Goal: Task Accomplishment & Management: Use online tool/utility

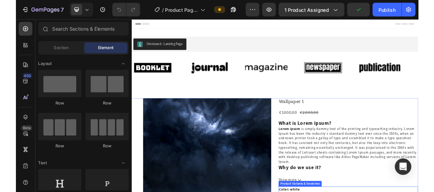
scroll to position [89, 0]
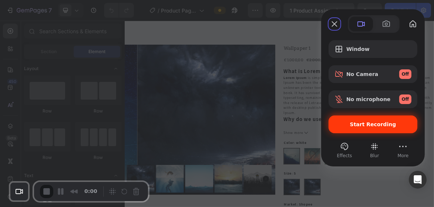
click at [366, 125] on span "Start Recording" at bounding box center [373, 125] width 46 height 6
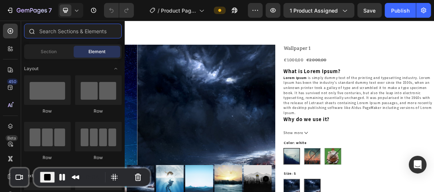
click at [61, 31] on input "text" at bounding box center [73, 31] width 98 height 15
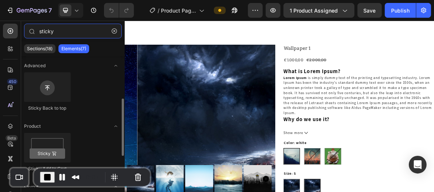
scroll to position [30, 0]
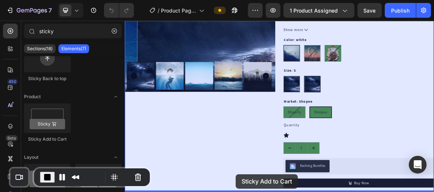
drag, startPoint x: 228, startPoint y: 153, endPoint x: 284, endPoint y: 241, distance: 104.3
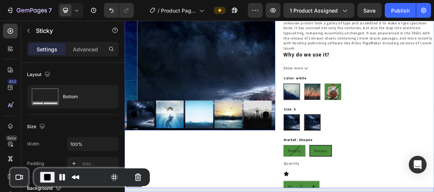
scroll to position [122, 0]
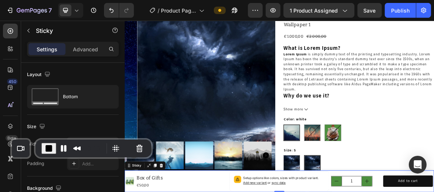
drag, startPoint x: 68, startPoint y: 170, endPoint x: 70, endPoint y: 139, distance: 30.4
click at [70, 143] on div "0:13" at bounding box center [72, 149] width 62 height 12
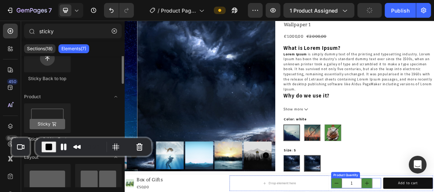
scroll to position [0, 0]
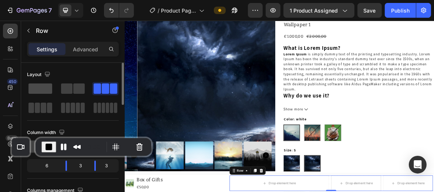
click at [46, 88] on span at bounding box center [40, 89] width 24 height 10
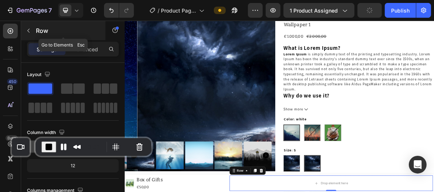
click at [53, 30] on p "Row" at bounding box center [67, 30] width 63 height 9
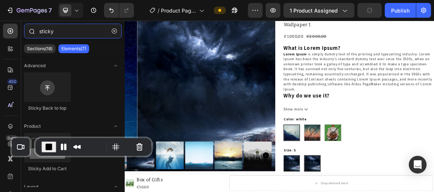
click at [63, 30] on input "sticky" at bounding box center [73, 31] width 98 height 15
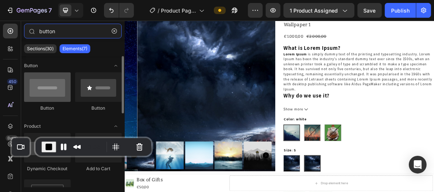
type input "button"
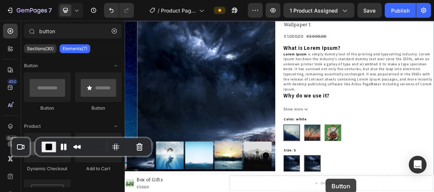
scroll to position [289, 0]
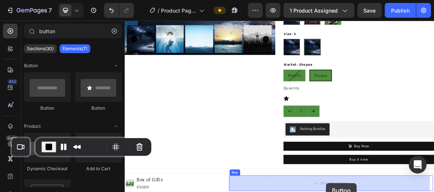
drag, startPoint x: 170, startPoint y: 110, endPoint x: 413, endPoint y: 249, distance: 280.3
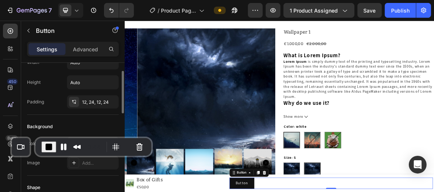
scroll to position [0, 0]
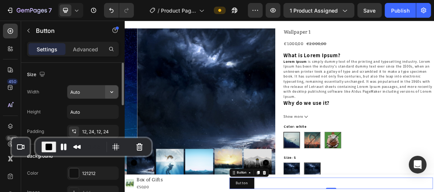
click at [113, 91] on icon "button" at bounding box center [111, 91] width 7 height 7
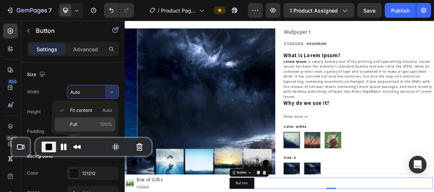
click at [88, 123] on p "Full 100%" at bounding box center [91, 124] width 42 height 7
type input "100%"
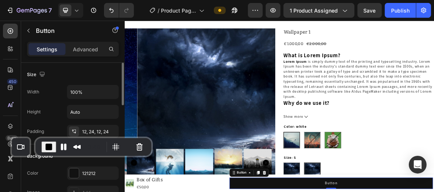
click at [92, 80] on div "Size Width 100% Height Auto Padding 12, 24, 12, 24" at bounding box center [73, 104] width 92 height 82
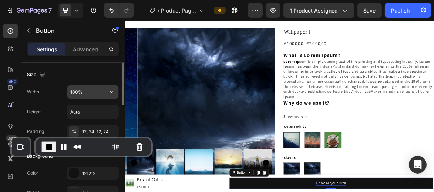
scroll to position [89, 0]
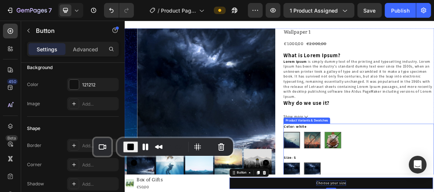
drag, startPoint x: 194, startPoint y: 158, endPoint x: 395, endPoint y: 183, distance: 202.4
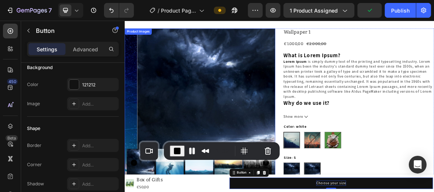
click at [250, 182] on img at bounding box center [250, 140] width 216 height 216
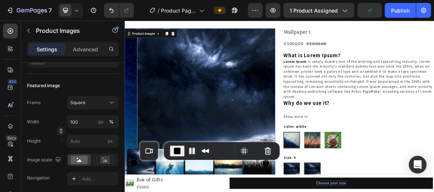
scroll to position [0, 0]
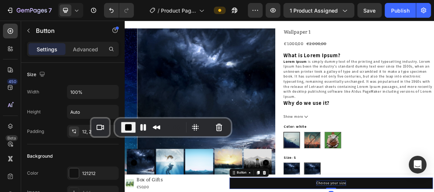
click at [149, 119] on div "1:06" at bounding box center [173, 128] width 116 height 18
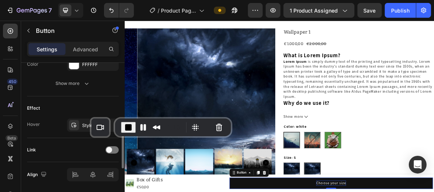
scroll to position [325, 0]
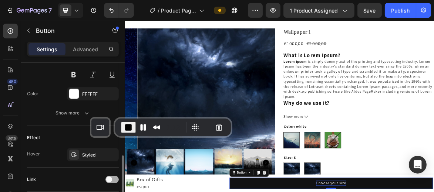
click at [109, 177] on span at bounding box center [109, 180] width 6 height 6
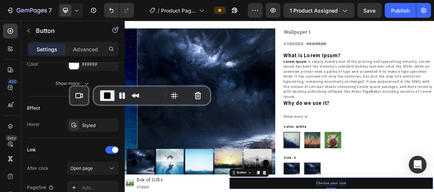
drag, startPoint x: 118, startPoint y: 119, endPoint x: 97, endPoint y: 87, distance: 38.5
click at [97, 87] on div "1:15" at bounding box center [152, 96] width 116 height 18
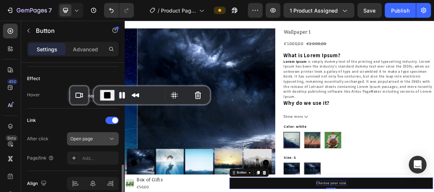
click at [94, 136] on div "Open page" at bounding box center [89, 139] width 38 height 7
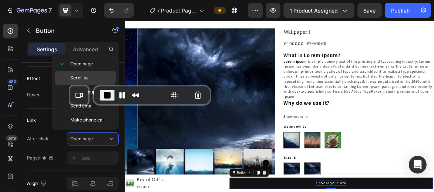
click at [83, 76] on span "Scroll to" at bounding box center [78, 78] width 17 height 7
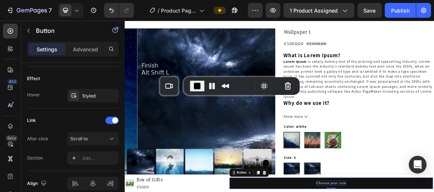
drag, startPoint x: 100, startPoint y: 88, endPoint x: 193, endPoint y: 78, distance: 93.0
click at [193, 81] on div "Recorder controls - play pause" at bounding box center [197, 86] width 15 height 11
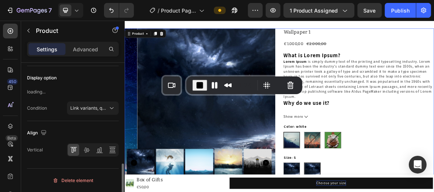
scroll to position [0, 0]
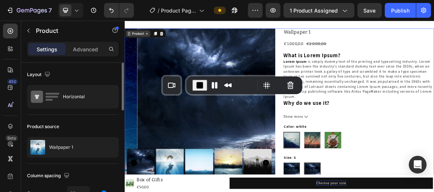
click at [145, 41] on div "Product" at bounding box center [144, 39] width 20 height 7
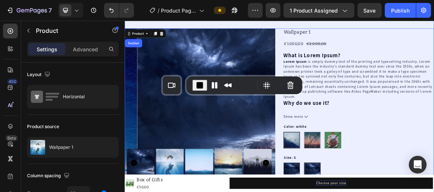
click at [135, 52] on div "Section" at bounding box center [137, 53] width 19 height 4
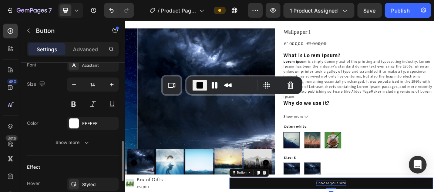
scroll to position [385, 0]
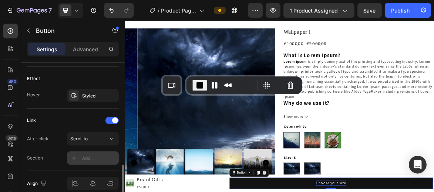
click at [91, 156] on div "Add..." at bounding box center [99, 158] width 35 height 7
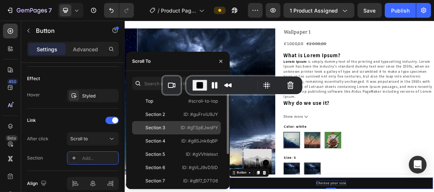
click at [179, 129] on div "Section 3 ID: #gTSpEJwsPY" at bounding box center [176, 127] width 89 height 13
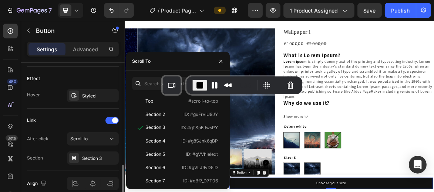
click at [69, 119] on div "Link" at bounding box center [73, 121] width 92 height 12
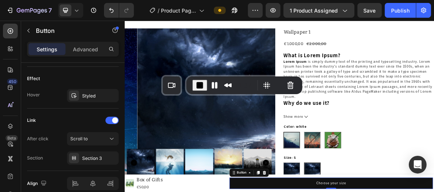
click at [198, 84] on span "End Recording" at bounding box center [199, 85] width 9 height 9
